Goal: Task Accomplishment & Management: Use online tool/utility

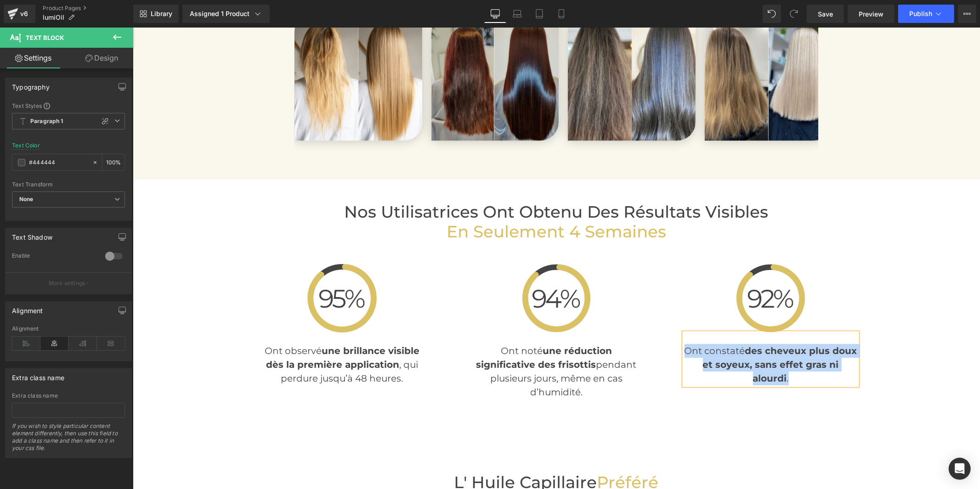
scroll to position [2093, 0]
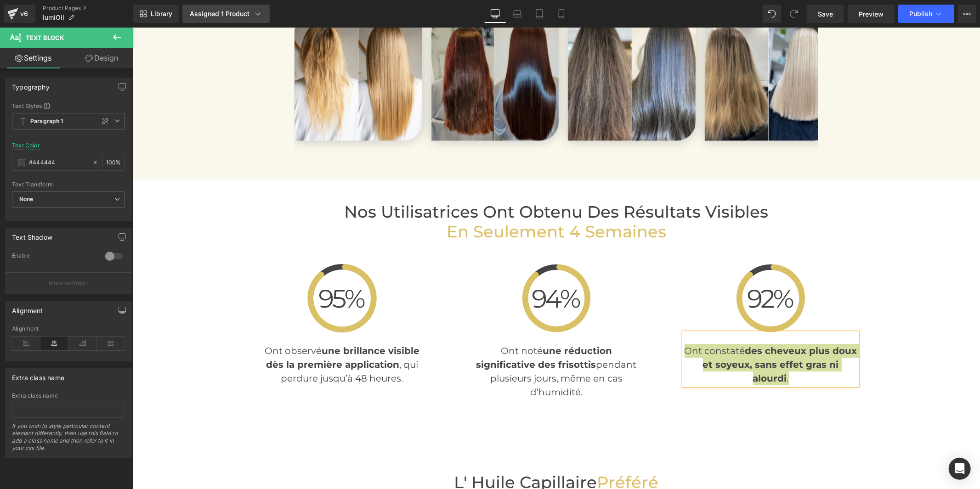
click at [207, 16] on div "Assigned 1 Product" at bounding box center [226, 13] width 73 height 9
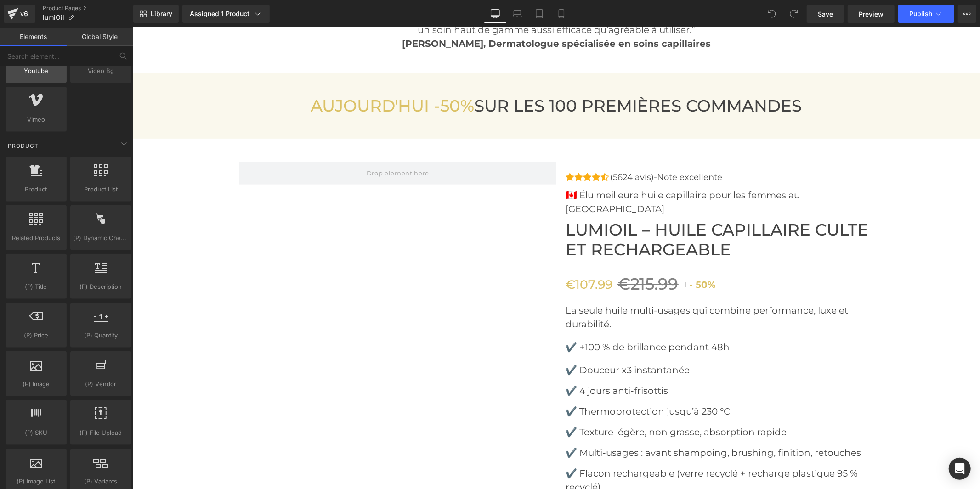
scroll to position [715, 0]
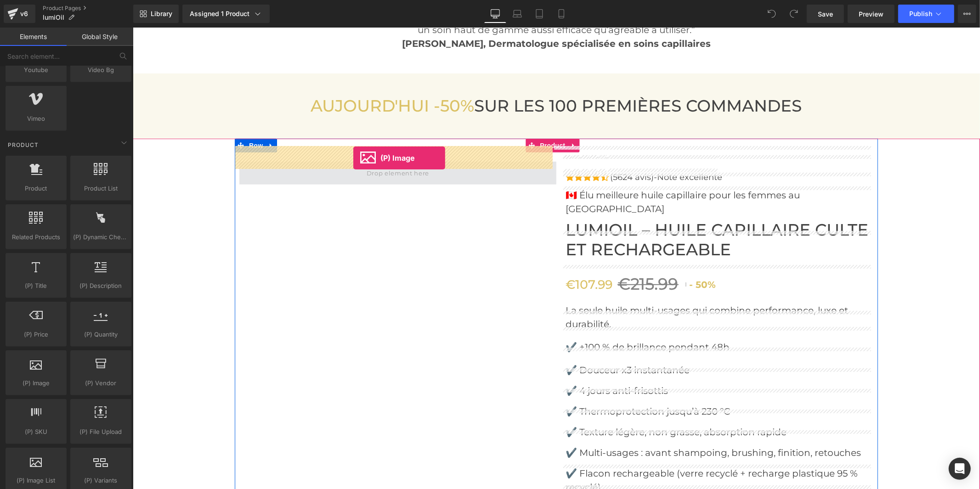
drag, startPoint x: 170, startPoint y: 407, endPoint x: 353, endPoint y: 158, distance: 309.3
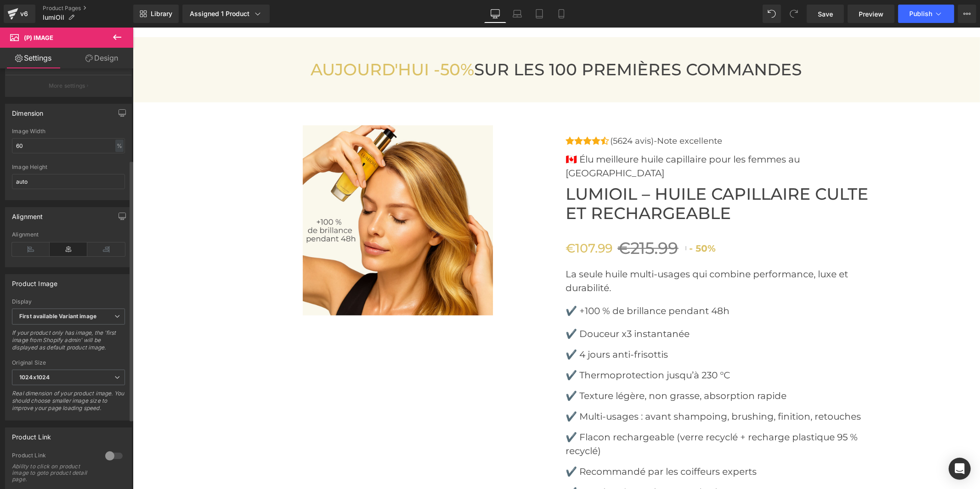
scroll to position [153, 0]
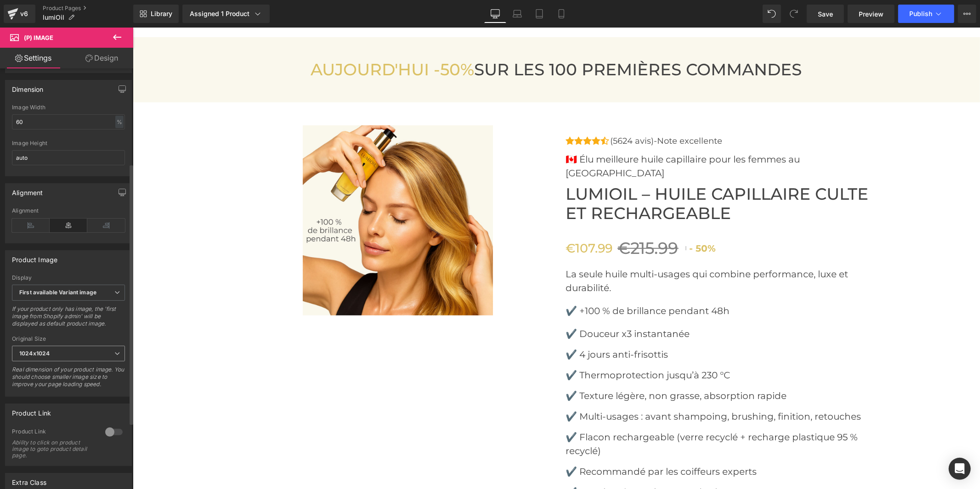
click at [94, 362] on span "1024x1024" at bounding box center [68, 354] width 113 height 16
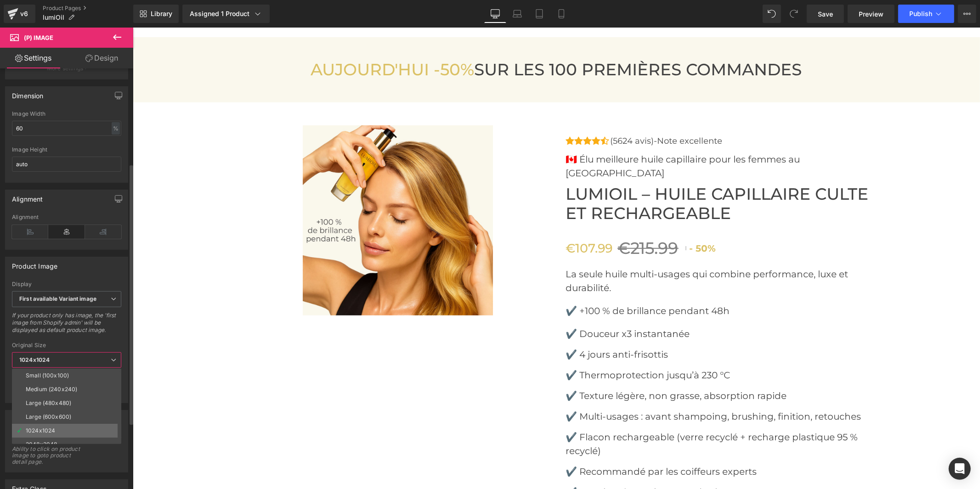
scroll to position [7, 0]
click at [57, 435] on li "2048x2048" at bounding box center [68, 438] width 113 height 14
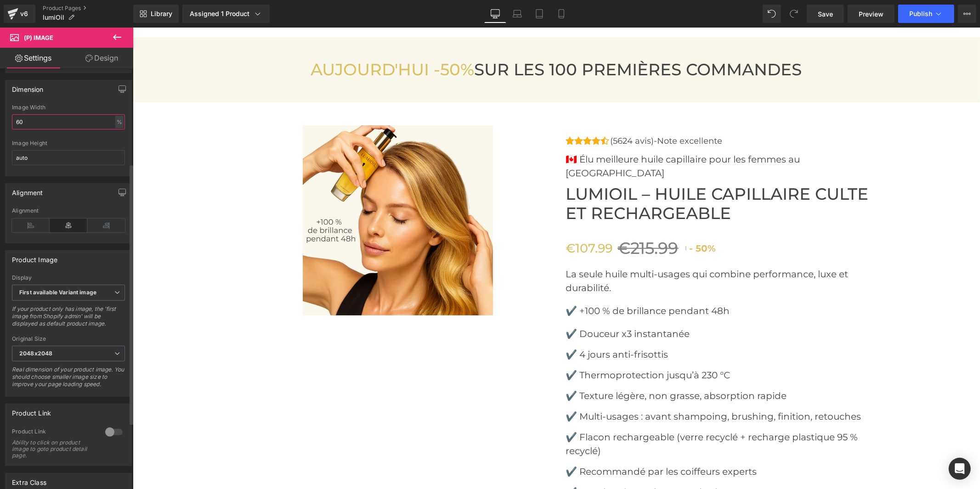
drag, startPoint x: 36, startPoint y: 127, endPoint x: 3, endPoint y: 126, distance: 33.1
click at [3, 126] on div "Dimension 60% Image Width 60 % % px auto Image Height auto" at bounding box center [68, 124] width 137 height 103
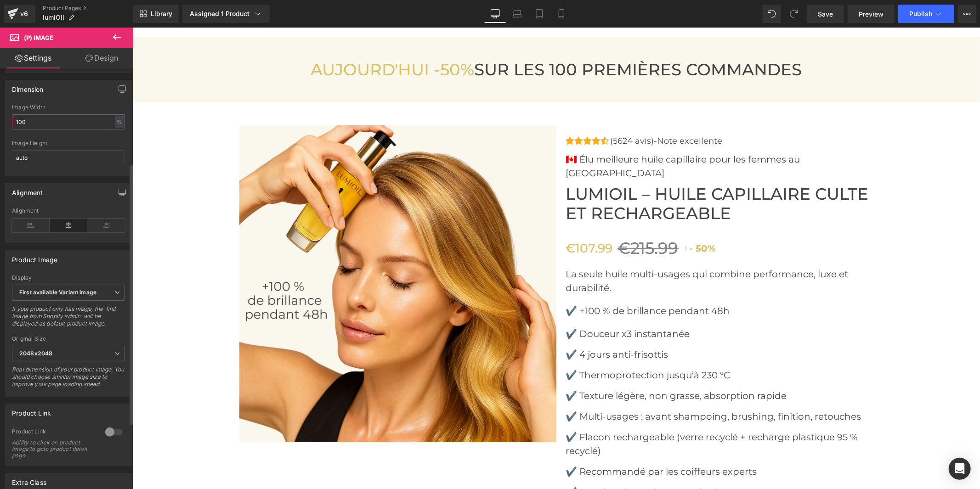
type input "100"
click at [111, 38] on button at bounding box center [117, 38] width 32 height 20
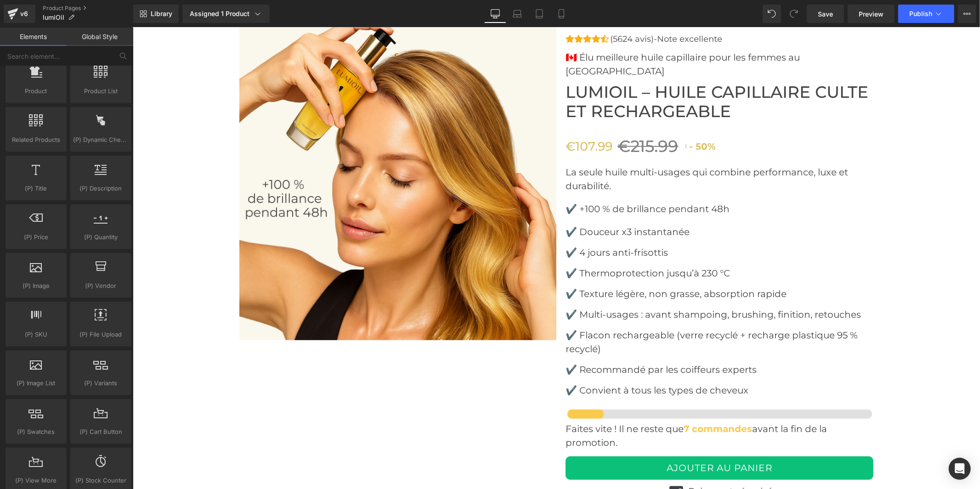
scroll to position [817, 0]
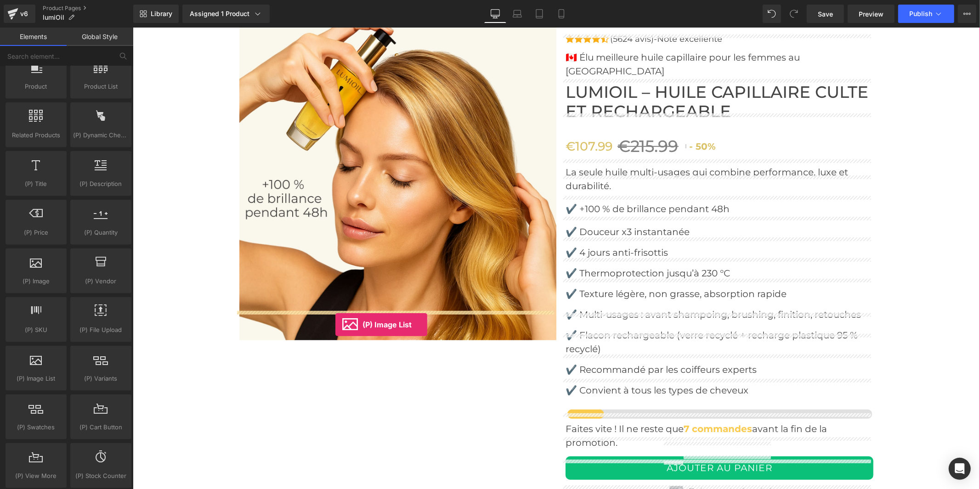
drag, startPoint x: 170, startPoint y: 407, endPoint x: 335, endPoint y: 324, distance: 185.2
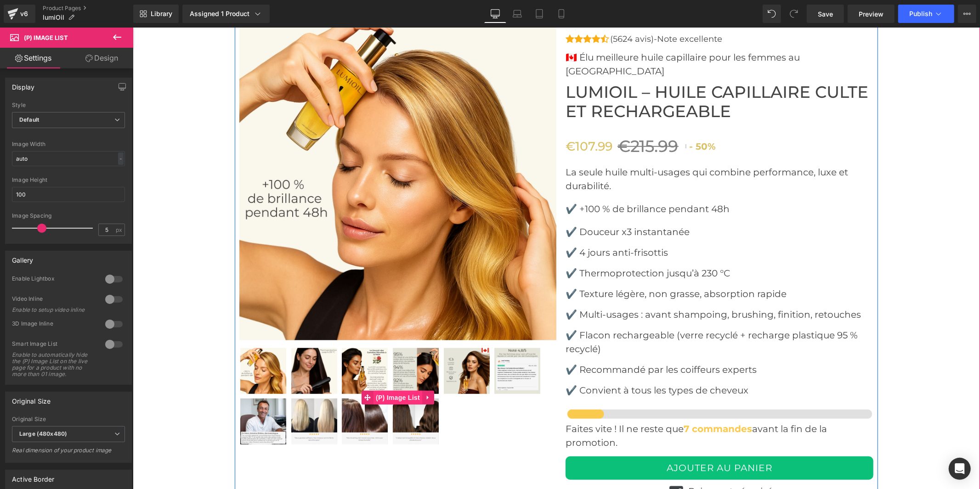
click at [388, 391] on span "(P) Image List" at bounding box center [397, 398] width 49 height 14
click at [39, 227] on span at bounding box center [41, 228] width 9 height 9
click at [57, 113] on span "Default" at bounding box center [68, 120] width 113 height 16
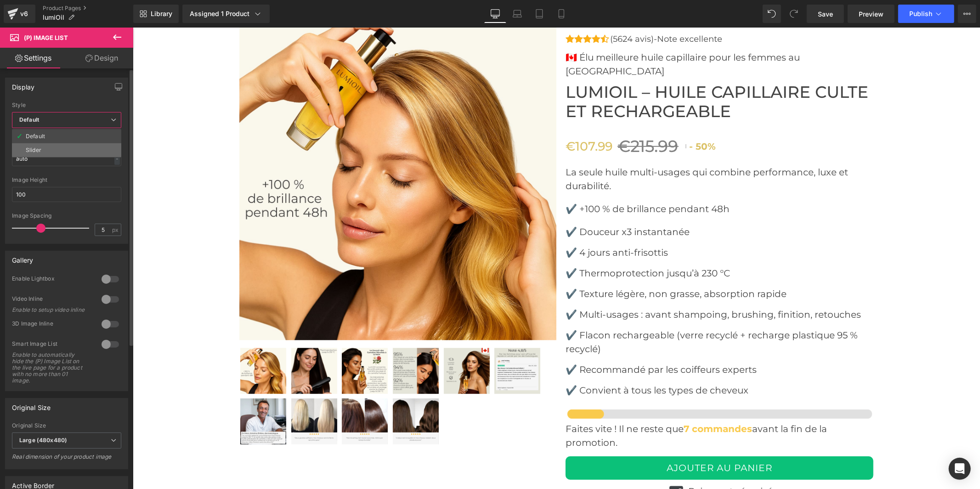
click at [57, 144] on li "Slider" at bounding box center [66, 150] width 109 height 14
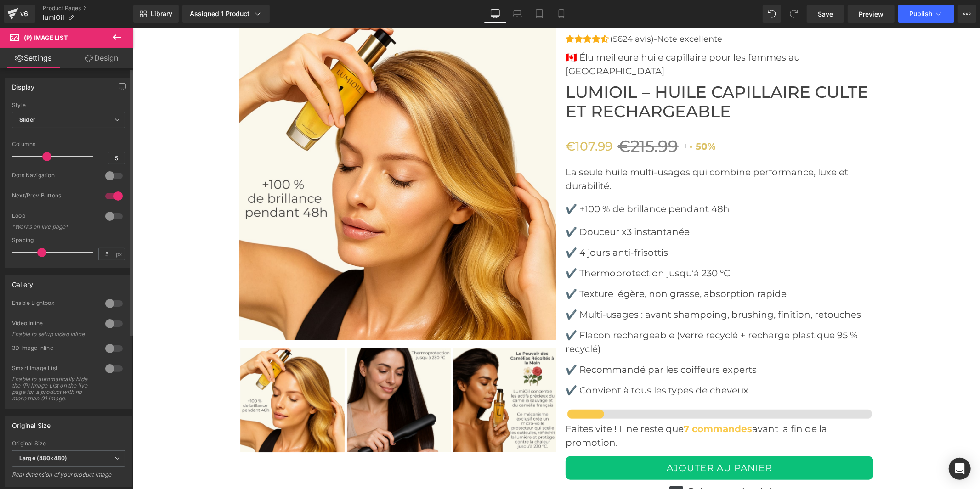
drag, startPoint x: 77, startPoint y: 154, endPoint x: 51, endPoint y: 155, distance: 26.2
click at [51, 155] on div at bounding box center [55, 157] width 76 height 18
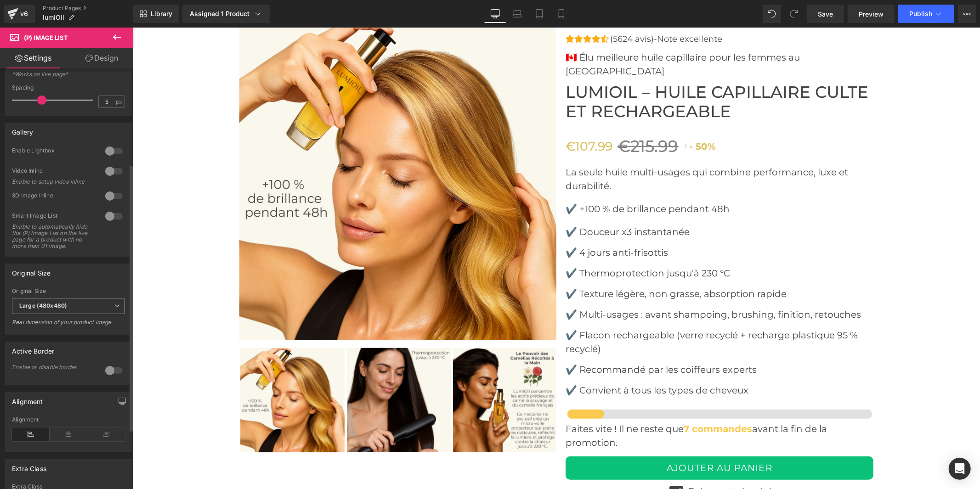
scroll to position [153, 0]
click at [62, 309] on b "Large (480x480)" at bounding box center [43, 305] width 48 height 7
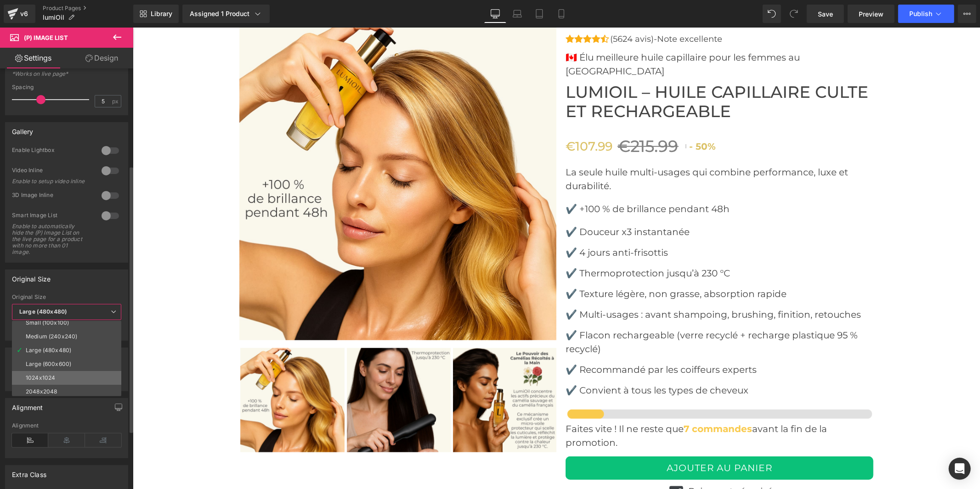
scroll to position [7, 0]
click at [61, 388] on li "2048x2048" at bounding box center [68, 390] width 113 height 14
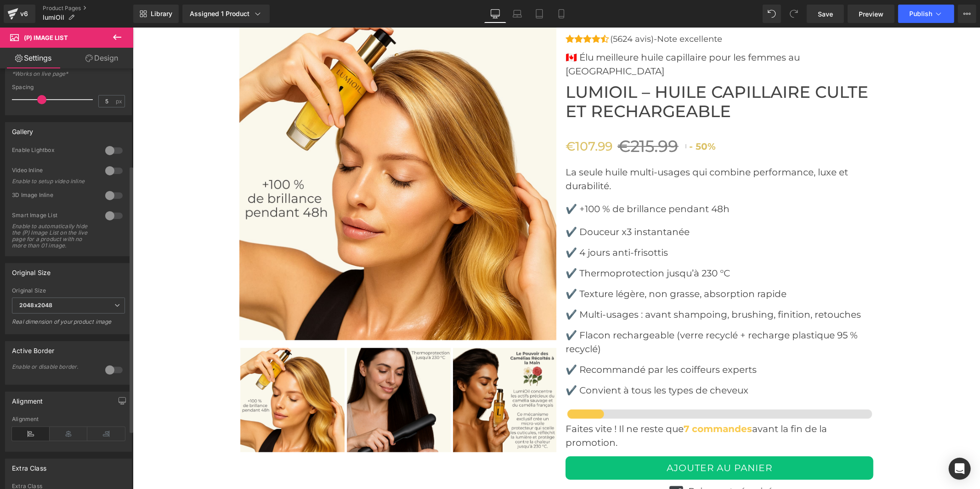
click at [117, 149] on div at bounding box center [114, 150] width 22 height 15
click at [103, 171] on div at bounding box center [114, 171] width 22 height 15
click at [113, 168] on div at bounding box center [114, 171] width 22 height 15
click at [103, 146] on div at bounding box center [114, 150] width 22 height 15
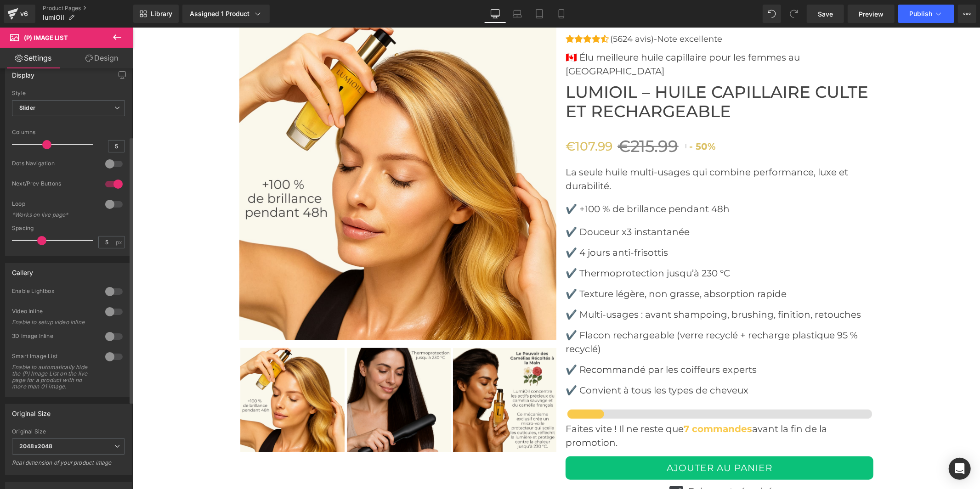
scroll to position [0, 0]
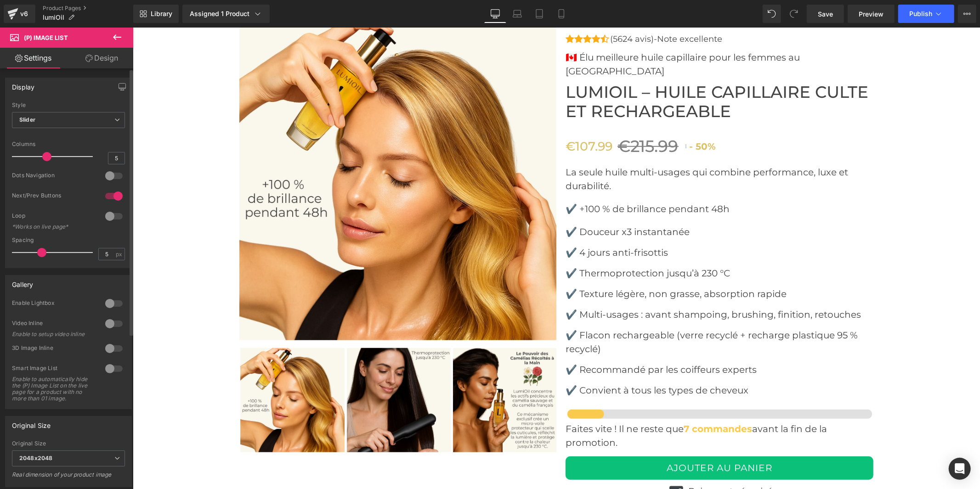
click at [114, 173] on div at bounding box center [114, 176] width 22 height 15
click at [107, 195] on div at bounding box center [114, 196] width 22 height 15
click at [841, 10] on link "Save" at bounding box center [825, 14] width 37 height 18
click at [859, 13] on span "Preview" at bounding box center [871, 14] width 25 height 10
click at [921, 16] on span "Publish" at bounding box center [920, 13] width 23 height 7
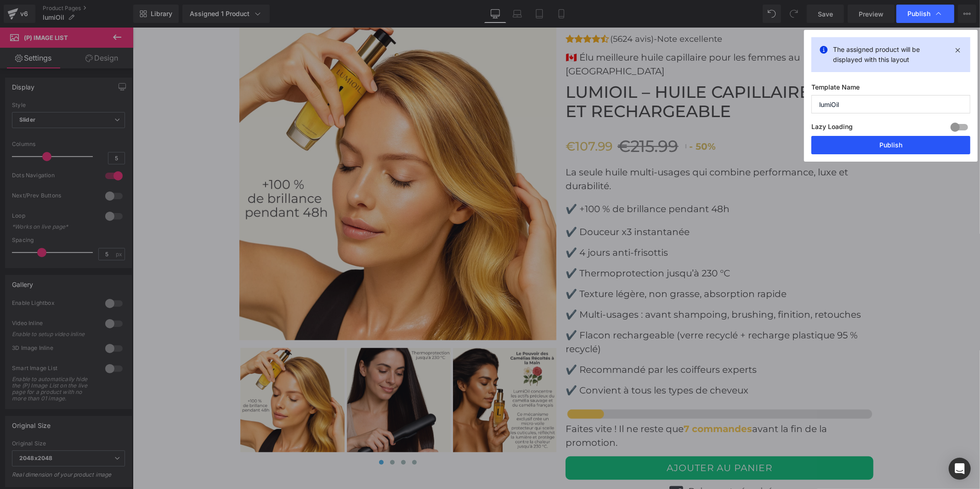
click at [912, 141] on button "Publish" at bounding box center [890, 145] width 159 height 18
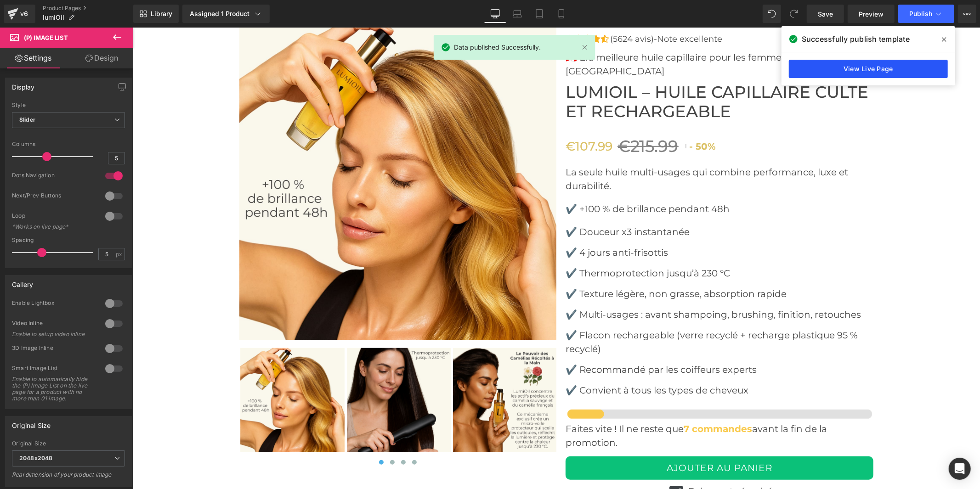
click at [871, 68] on link "View Live Page" at bounding box center [868, 69] width 159 height 18
